Goal: Task Accomplishment & Management: Manage account settings

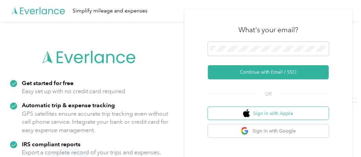
click at [284, 112] on button "Sign in with Apple" at bounding box center [268, 113] width 121 height 13
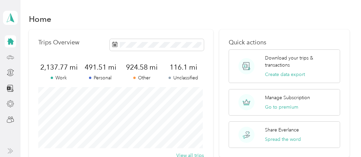
click at [8, 55] on icon at bounding box center [10, 56] width 7 height 7
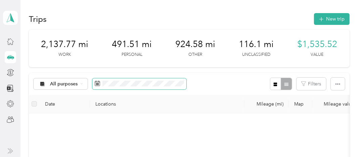
scroll to position [67, 0]
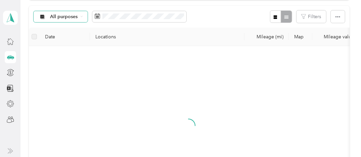
click at [75, 17] on span "All purposes" at bounding box center [64, 16] width 28 height 5
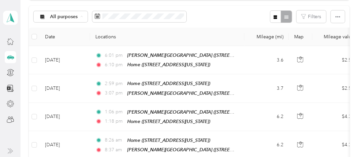
click at [58, 38] on span "Unclassified" at bounding box center [66, 40] width 33 height 7
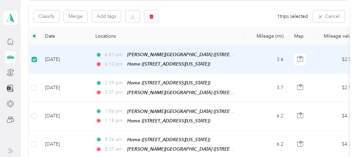
scroll to position [67, 0]
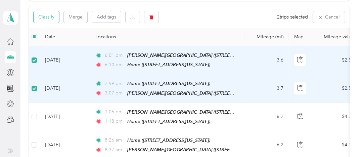
click at [48, 17] on button "Classify" at bounding box center [47, 17] width 26 height 12
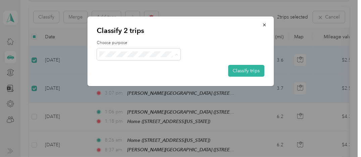
click at [122, 102] on span "Other" at bounding box center [145, 103] width 63 height 7
click at [255, 72] on button "Classify trips" at bounding box center [246, 71] width 36 height 12
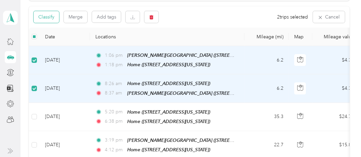
click at [45, 15] on button "Classify" at bounding box center [47, 17] width 26 height 12
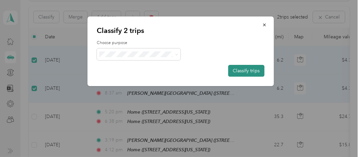
click at [252, 71] on button "Classify trips" at bounding box center [246, 71] width 36 height 12
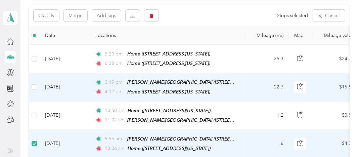
scroll to position [32, 0]
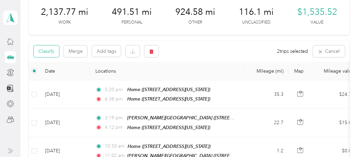
click at [42, 53] on button "Classify" at bounding box center [47, 51] width 26 height 12
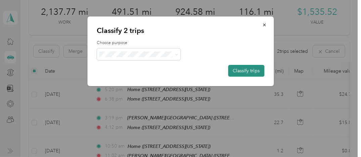
click at [247, 69] on button "Classify trips" at bounding box center [246, 71] width 36 height 12
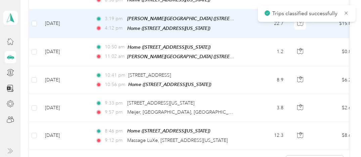
scroll to position [133, 0]
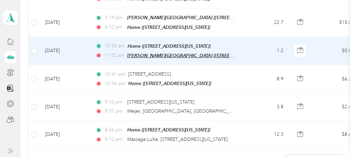
click at [145, 53] on span "[PERSON_NAME][GEOGRAPHIC_DATA] ([STREET_ADDRESS])" at bounding box center [192, 56] width 131 height 6
click at [65, 48] on td "[DATE]" at bounding box center [65, 51] width 50 height 28
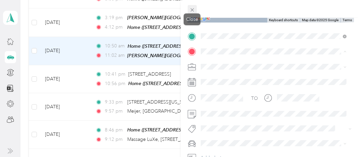
click at [194, 8] on icon at bounding box center [193, 10] width 6 height 6
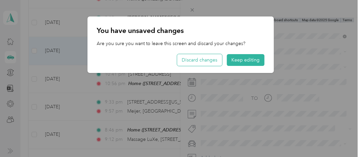
click at [211, 60] on button "Discard changes" at bounding box center [199, 60] width 45 height 12
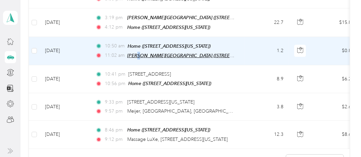
click at [137, 53] on span "[PERSON_NAME][GEOGRAPHIC_DATA] ([STREET_ADDRESS])" at bounding box center [192, 56] width 131 height 6
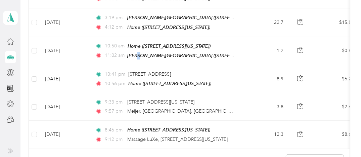
drag, startPoint x: 137, startPoint y: 52, endPoint x: 137, endPoint y: 38, distance: 14.5
click at [137, 38] on icon "button" at bounding box center [136, 37] width 5 height 5
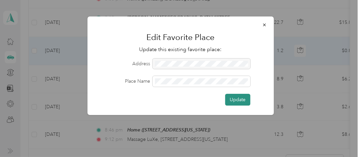
click at [234, 100] on button "Update" at bounding box center [237, 100] width 25 height 12
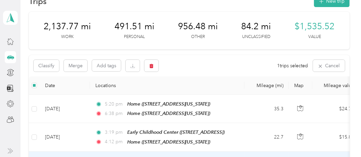
scroll to position [9, 0]
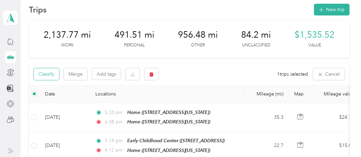
click at [46, 74] on button "Classify" at bounding box center [47, 74] width 26 height 12
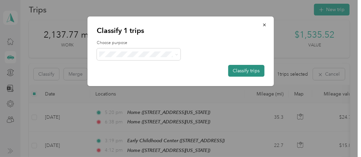
click at [246, 71] on button "Classify trips" at bounding box center [246, 71] width 36 height 12
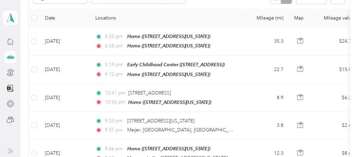
scroll to position [92, 0]
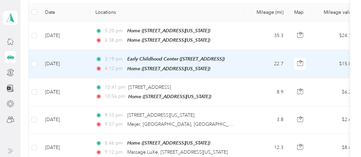
click at [62, 61] on td "[DATE]" at bounding box center [65, 64] width 50 height 28
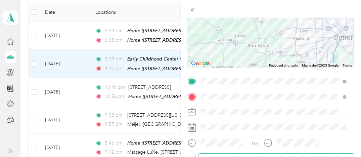
scroll to position [96, 0]
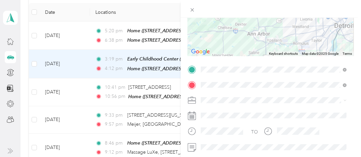
click at [211, 17] on span "Personal" at bounding box center [212, 17] width 18 height 6
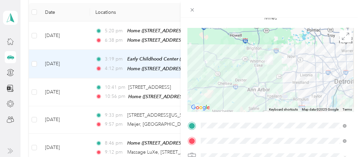
scroll to position [0, 0]
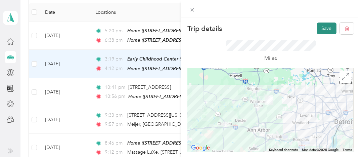
click at [321, 29] on button "Save" at bounding box center [327, 29] width 20 height 12
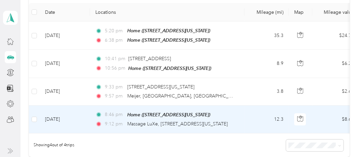
click at [68, 116] on td "[DATE]" at bounding box center [65, 120] width 50 height 28
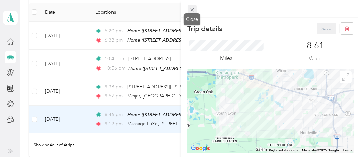
click at [193, 9] on icon at bounding box center [192, 9] width 3 height 3
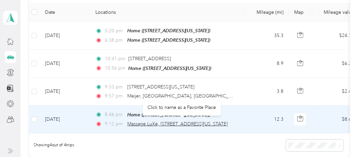
click at [182, 122] on span "Massage LuXe, [STREET_ADDRESS][US_STATE]" at bounding box center [177, 124] width 101 height 6
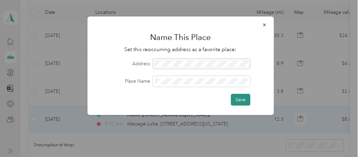
click at [237, 98] on button "Save" at bounding box center [241, 100] width 20 height 12
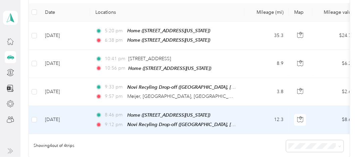
click at [56, 118] on td "[DATE]" at bounding box center [65, 120] width 50 height 28
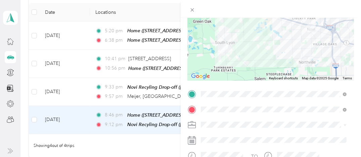
scroll to position [82, 0]
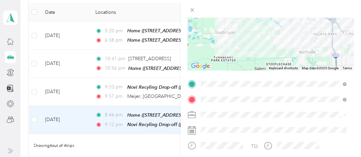
click at [222, 34] on li "Personal" at bounding box center [274, 31] width 151 height 12
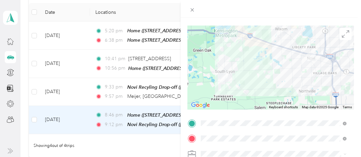
scroll to position [0, 0]
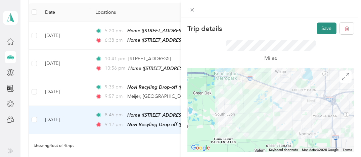
click at [321, 29] on button "Save" at bounding box center [327, 29] width 20 height 12
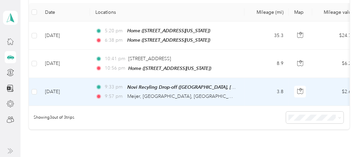
click at [59, 90] on td "[DATE]" at bounding box center [65, 92] width 50 height 28
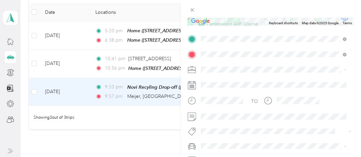
scroll to position [129, 0]
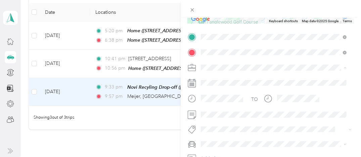
click at [217, 90] on div "Personal" at bounding box center [273, 90] width 141 height 7
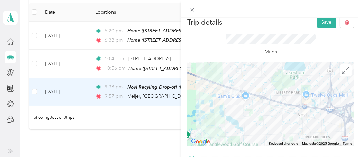
scroll to position [0, 0]
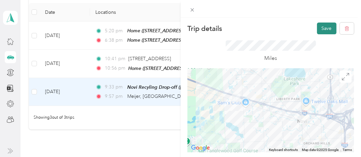
click at [320, 29] on button "Save" at bounding box center [327, 29] width 20 height 12
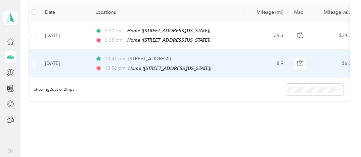
click at [64, 61] on td "[DATE]" at bounding box center [65, 64] width 50 height 28
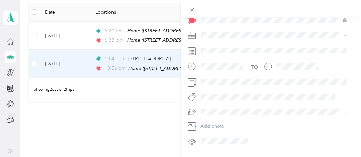
scroll to position [153, 0]
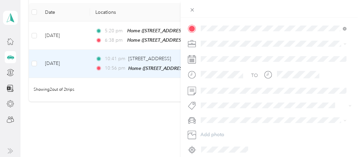
click at [207, 65] on span "Personal" at bounding box center [212, 64] width 18 height 6
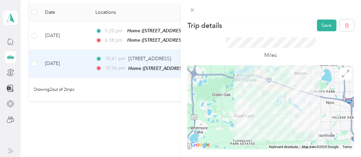
scroll to position [0, 0]
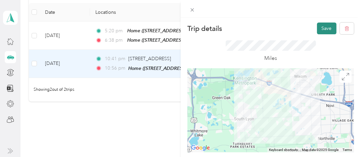
click at [324, 29] on button "Save" at bounding box center [327, 29] width 20 height 12
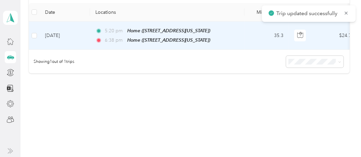
click at [51, 31] on td "[DATE]" at bounding box center [65, 36] width 50 height 28
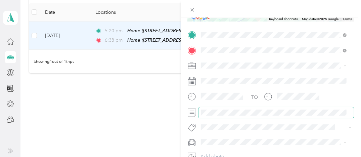
click at [326, 115] on span at bounding box center [277, 112] width 156 height 11
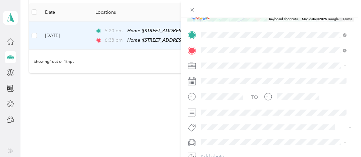
click at [208, 88] on span "Personal" at bounding box center [212, 88] width 18 height 6
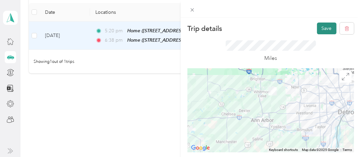
click at [319, 27] on button "Save" at bounding box center [327, 29] width 20 height 12
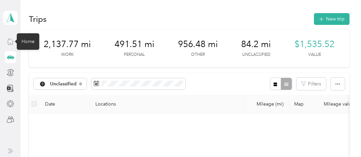
click at [10, 40] on icon at bounding box center [10, 41] width 7 height 7
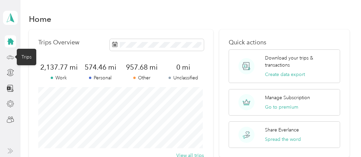
click at [10, 56] on icon at bounding box center [10, 56] width 7 height 7
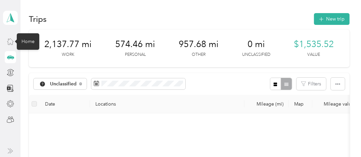
click at [9, 40] on icon at bounding box center [10, 41] width 7 height 7
